Goal: Information Seeking & Learning: Obtain resource

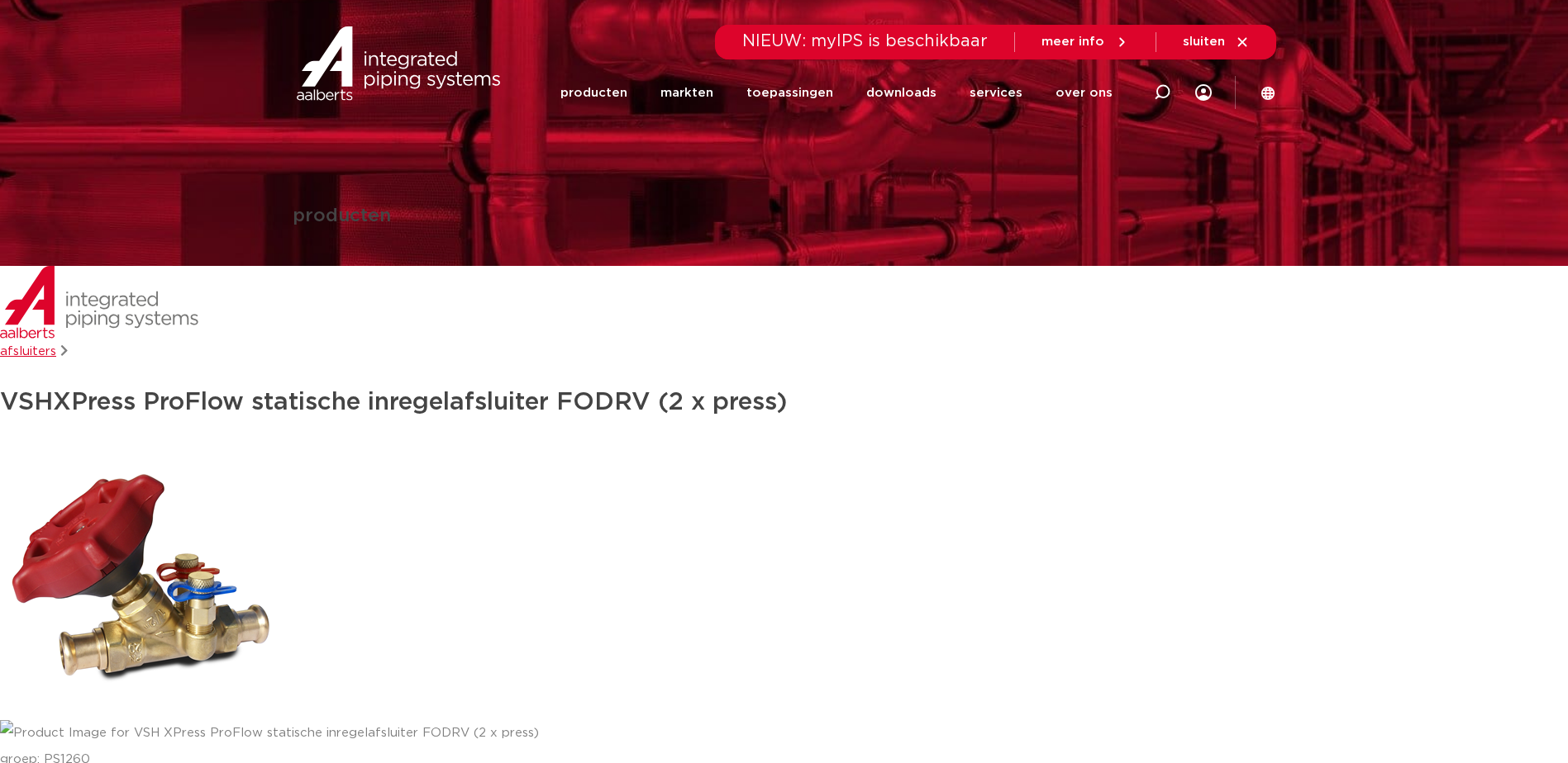
scroll to position [13, 0]
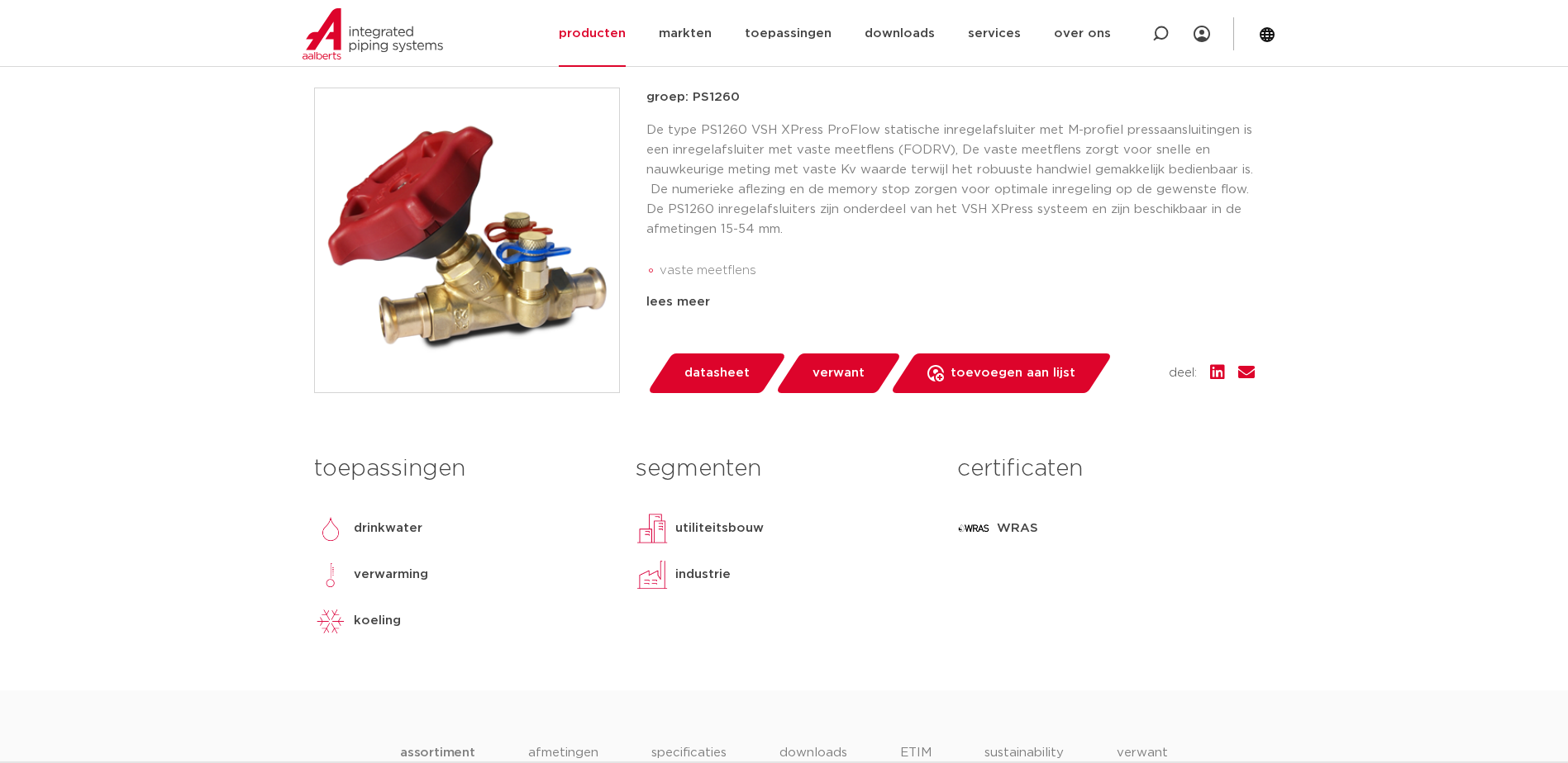
scroll to position [438, 0]
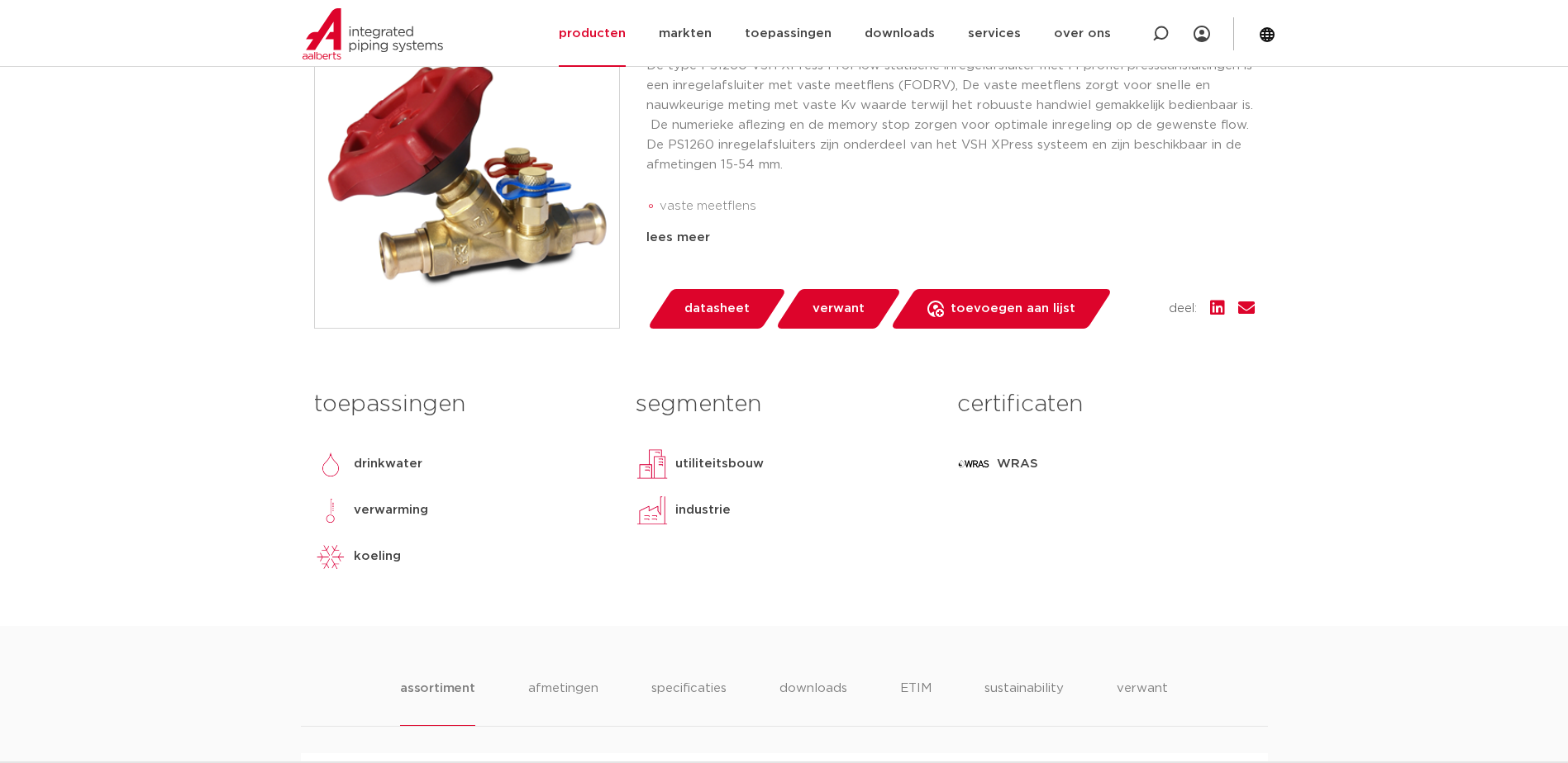
click at [748, 308] on link "datasheet" at bounding box center [716, 309] width 140 height 39
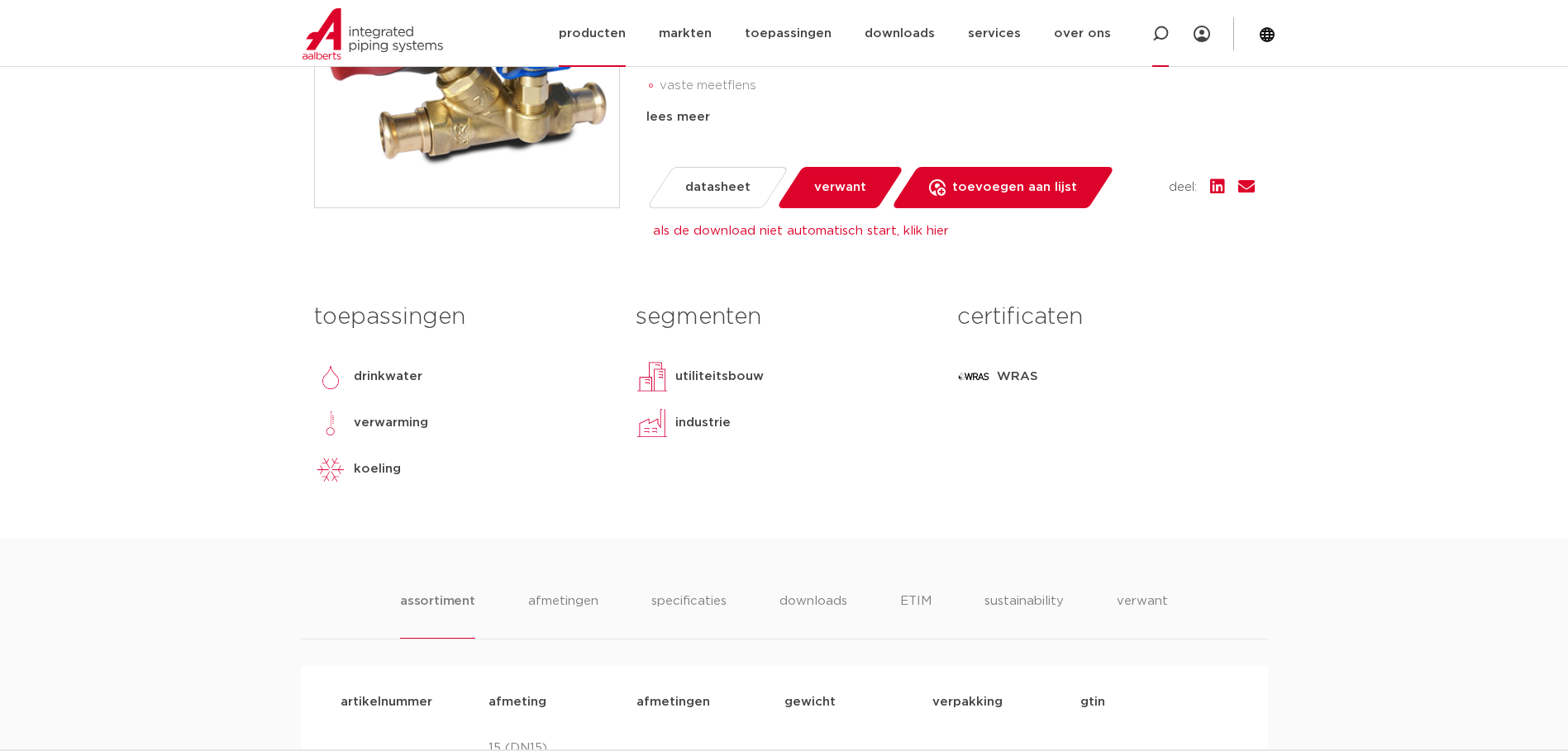
scroll to position [493, 0]
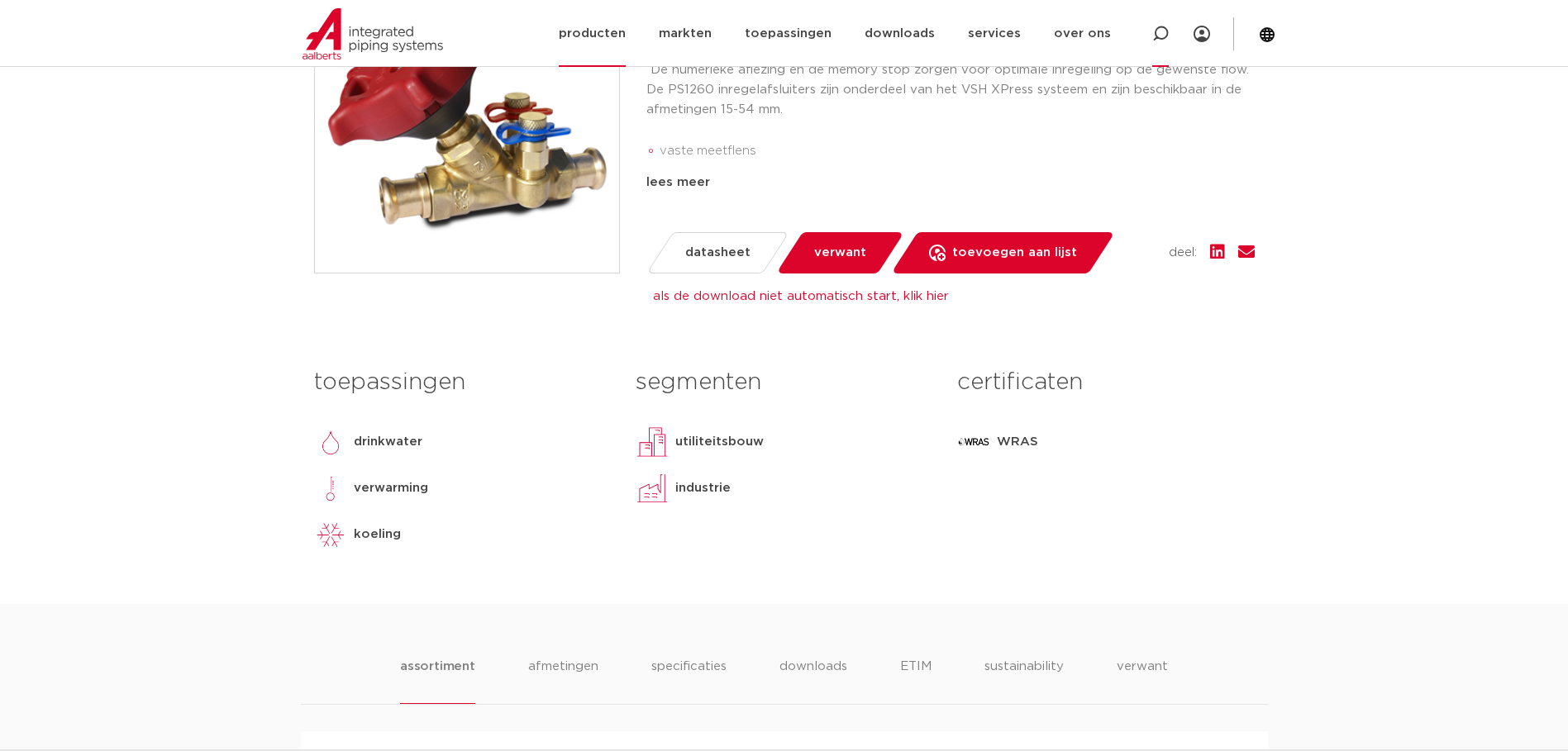
click at [1163, 31] on icon at bounding box center [1161, 34] width 17 height 17
paste input "VSH RVS COMPENSATOR 54 2X PRES"
type input "VSH RVS COMPENSATOR 54 2X PRES"
click button "Zoeken" at bounding box center [0, 0] width 0 height 0
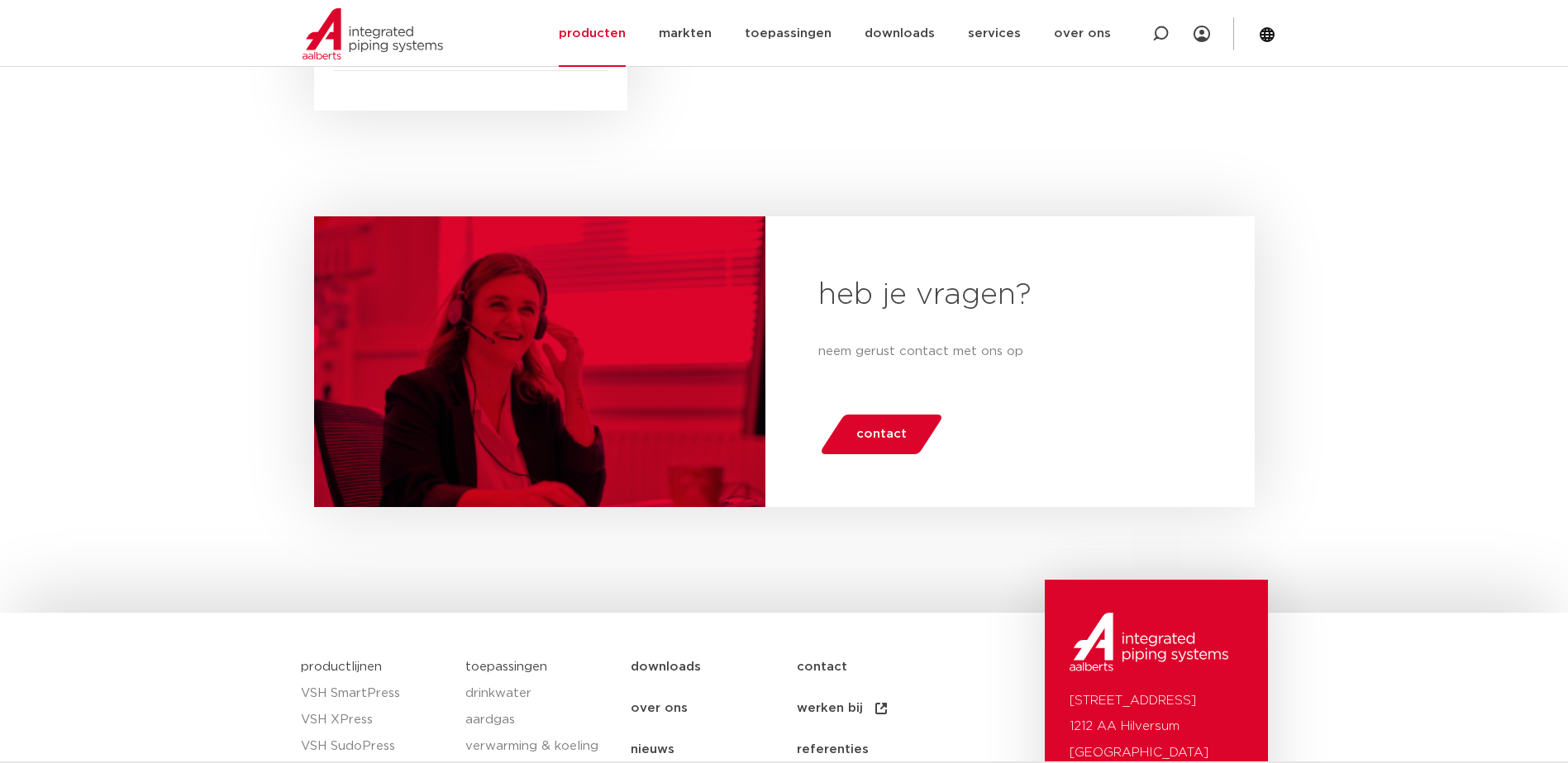
scroll to position [775, 0]
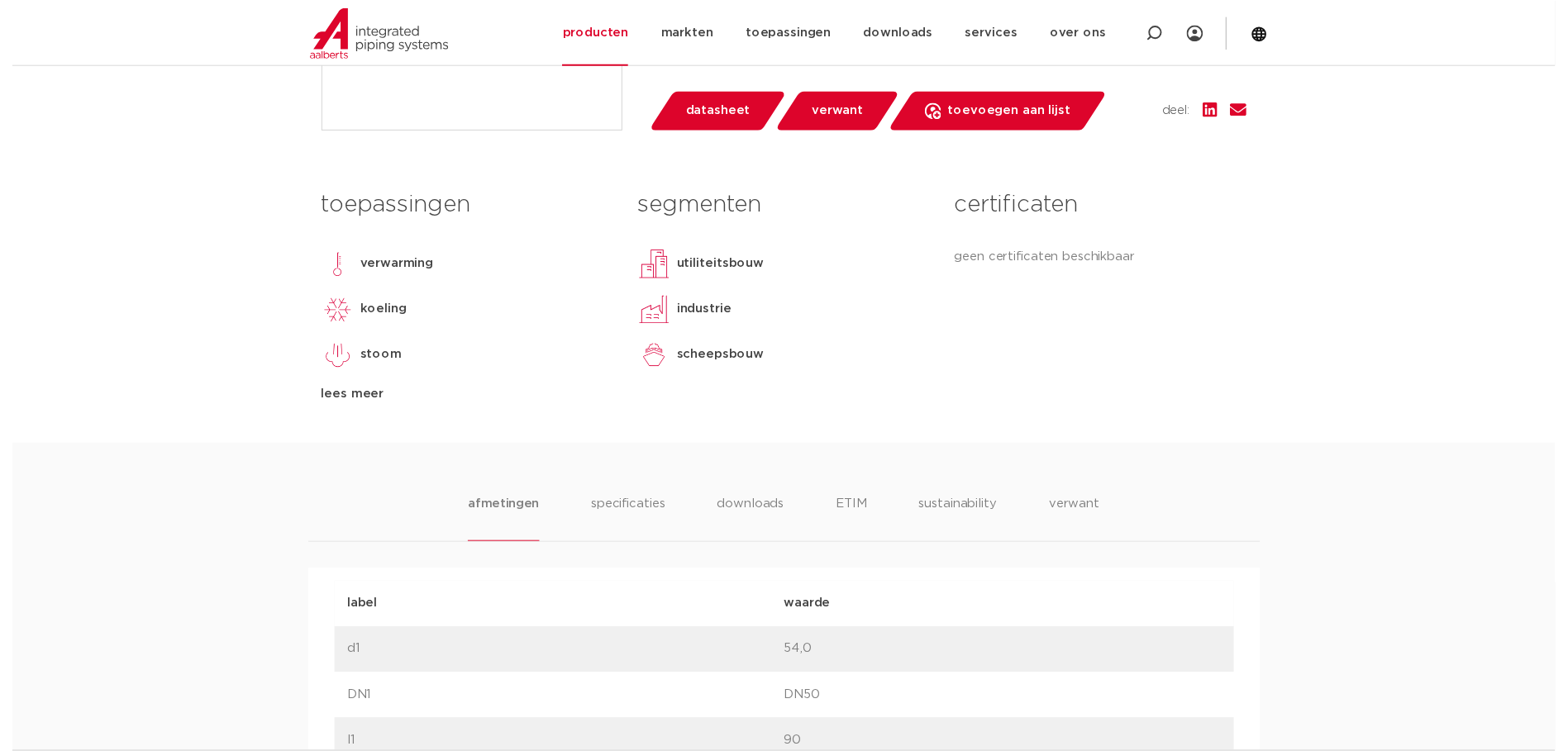
scroll to position [661, 0]
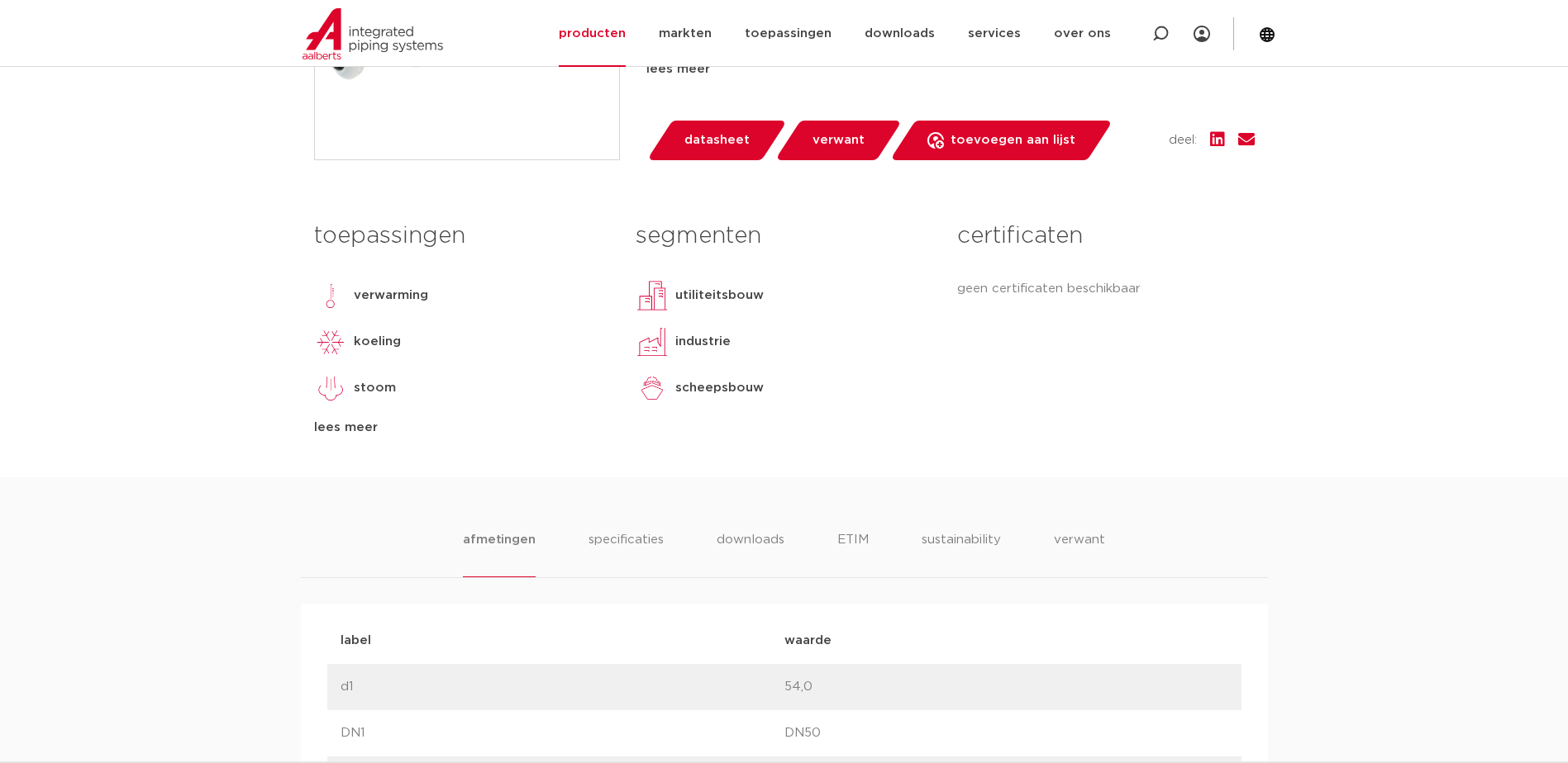
click at [725, 133] on span "datasheet" at bounding box center [716, 140] width 65 height 26
